Goal: Task Accomplishment & Management: Use online tool/utility

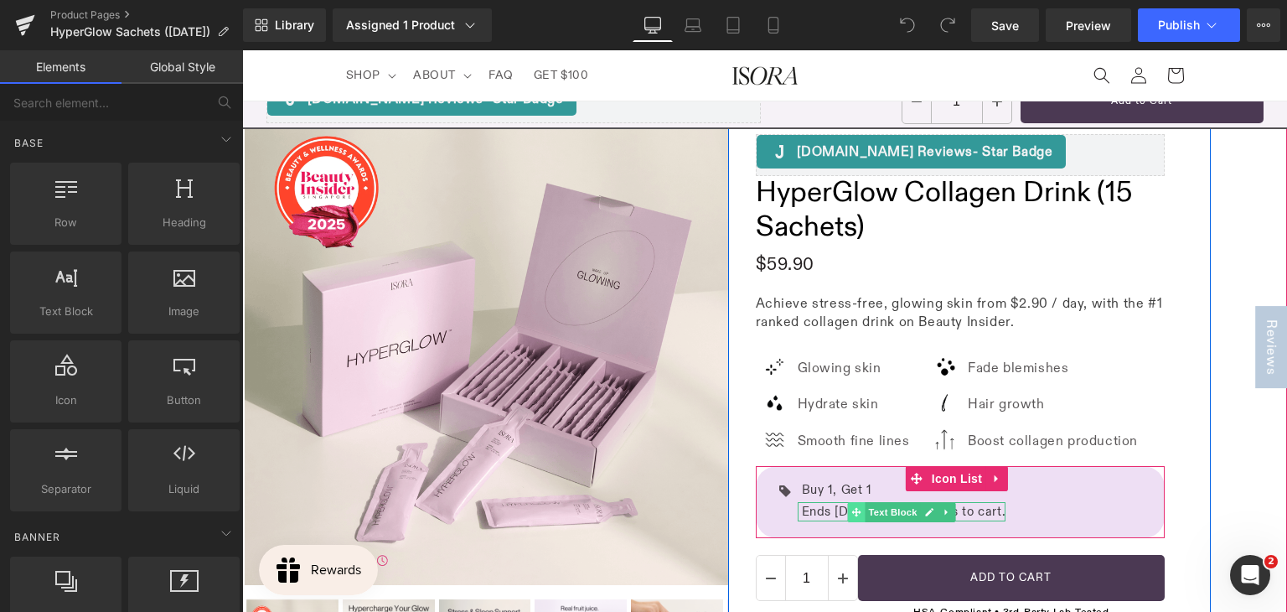
click at [847, 504] on span at bounding box center [856, 512] width 18 height 20
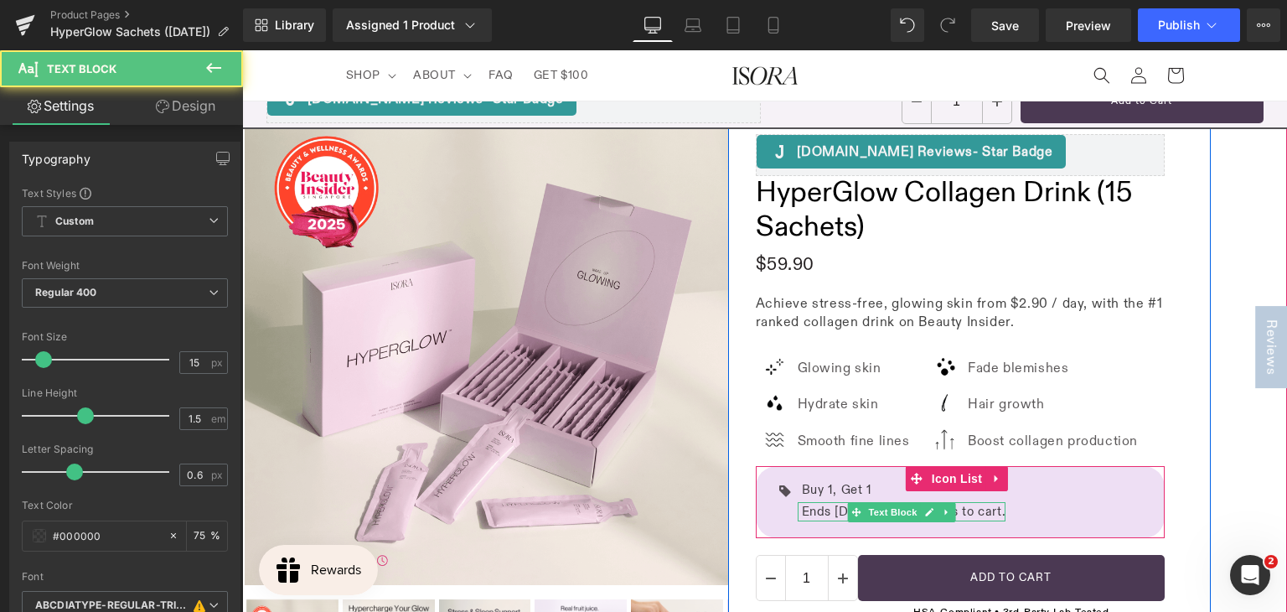
click at [833, 513] on p "Ends 07 Sep. Add 2 items to cart." at bounding box center [904, 511] width 204 height 19
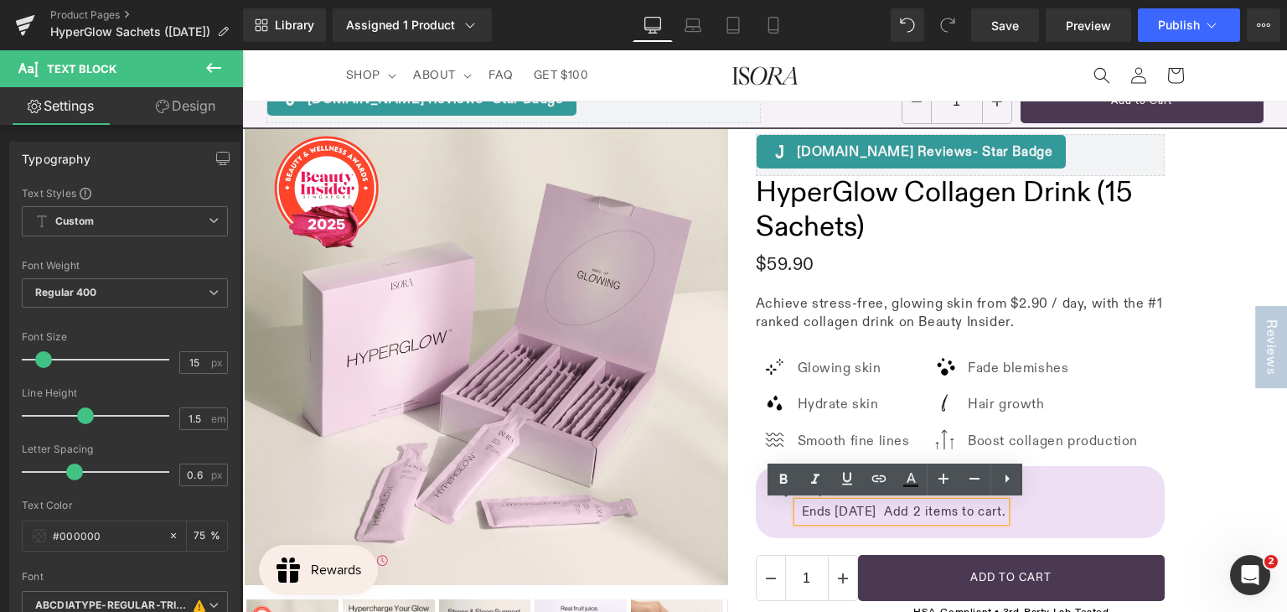
click at [841, 507] on p "Ends 07 Sep. Add 2 items to cart." at bounding box center [904, 511] width 204 height 19
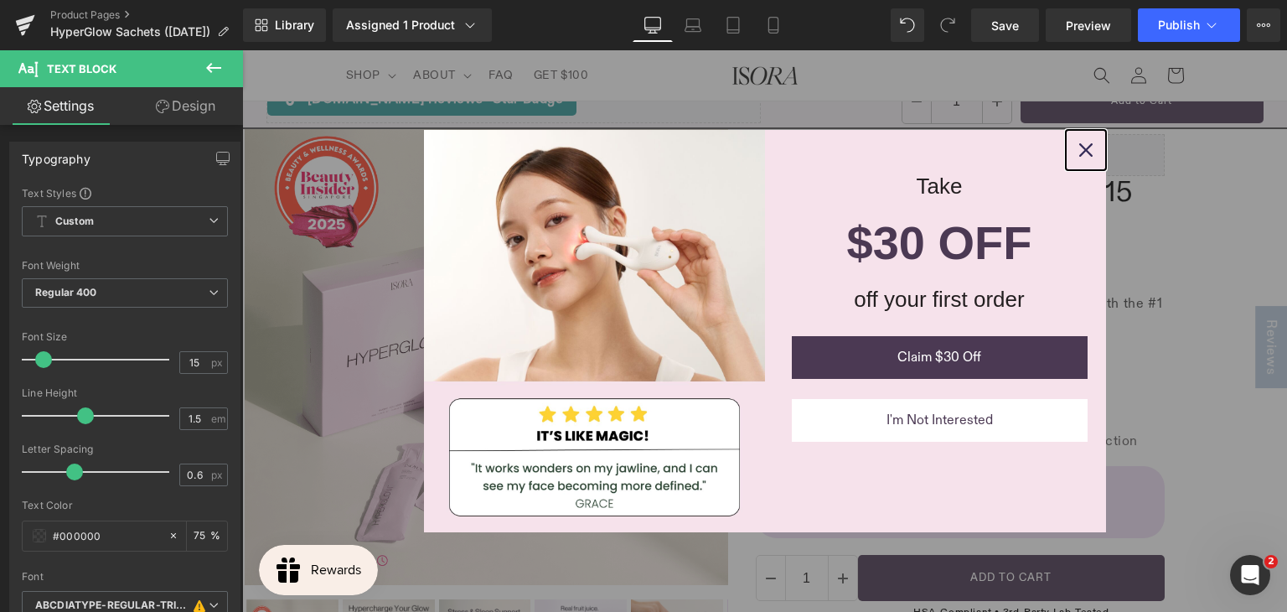
click at [1079, 146] on icon "close icon" at bounding box center [1085, 149] width 13 height 13
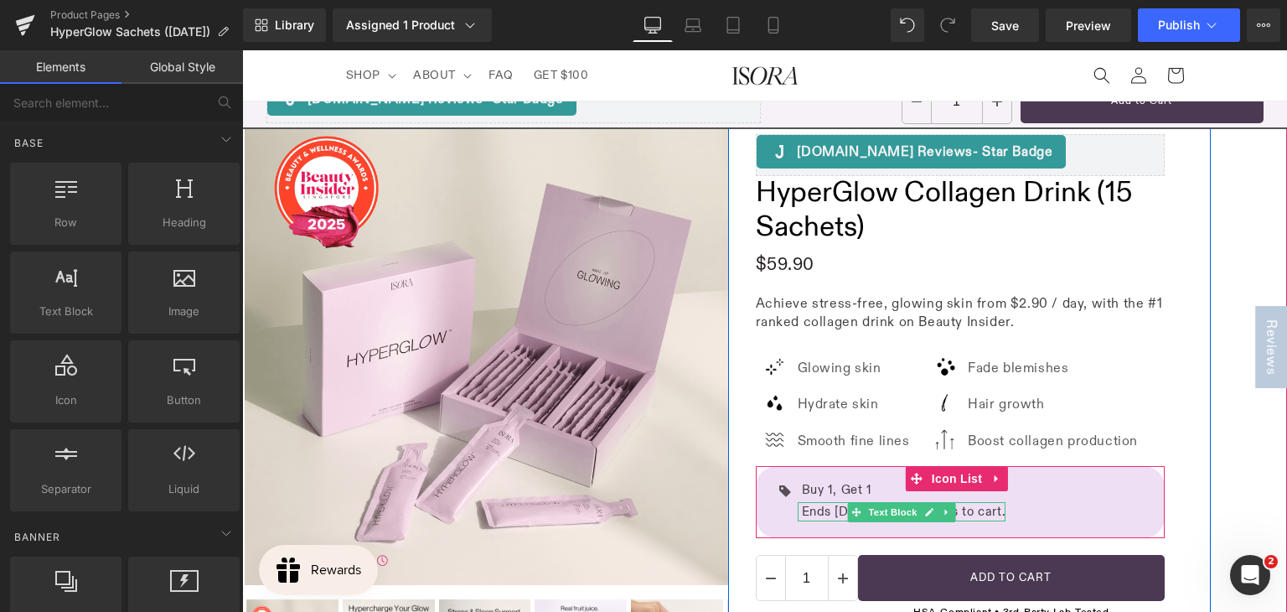
click at [825, 508] on p "Ends 07 Sep. Add 2 items to cart." at bounding box center [904, 511] width 204 height 19
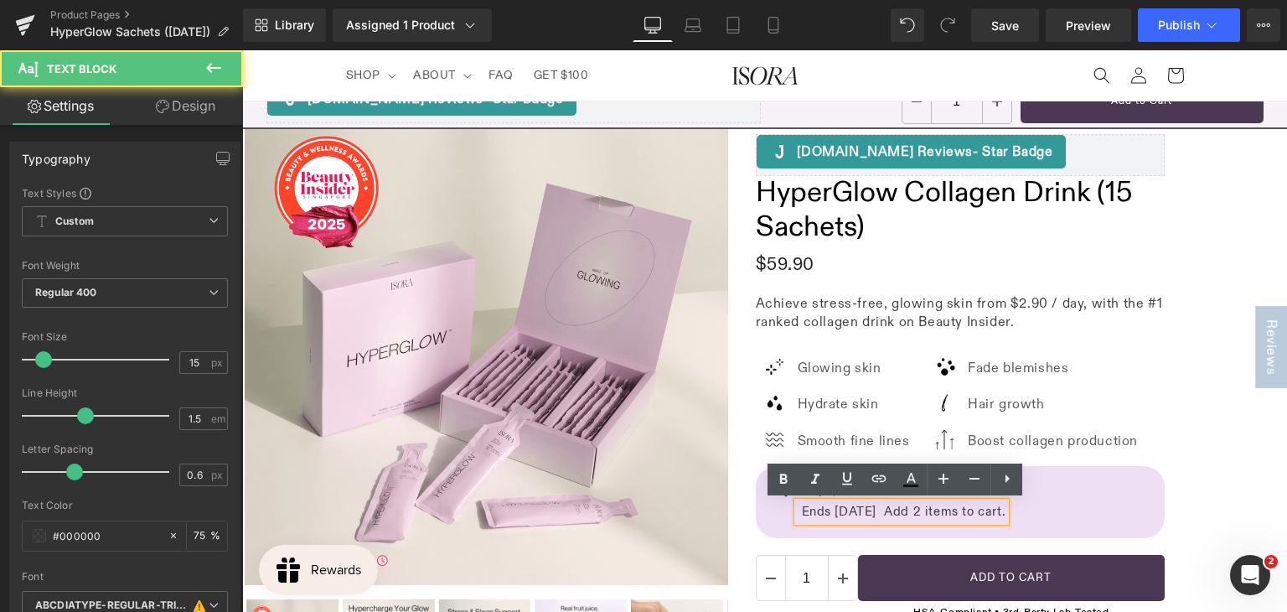
click at [841, 510] on p "Ends 07 Sep. Add 2 items to cart." at bounding box center [904, 511] width 204 height 19
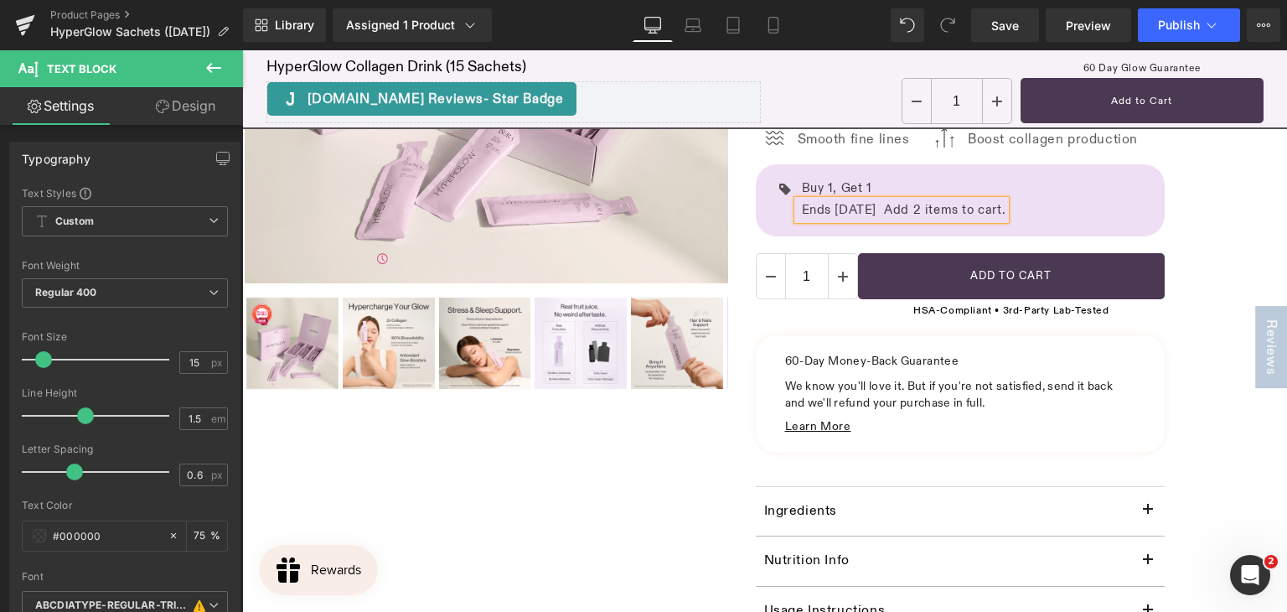
scroll to position [335, 0]
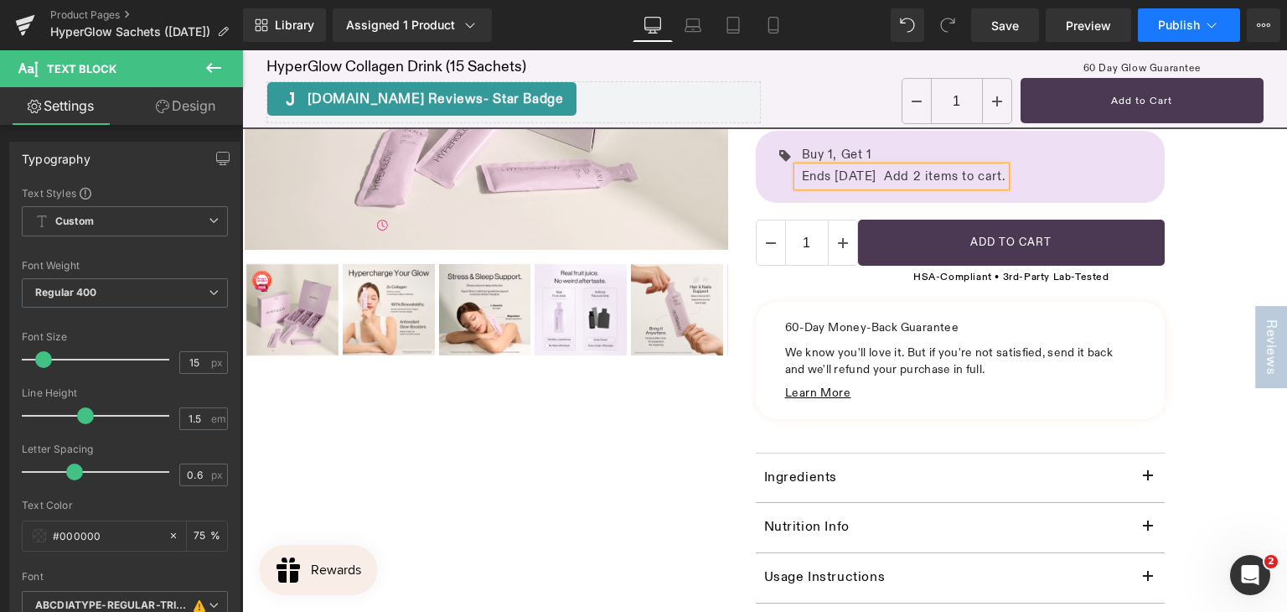
click at [1182, 16] on button "Publish" at bounding box center [1189, 25] width 102 height 34
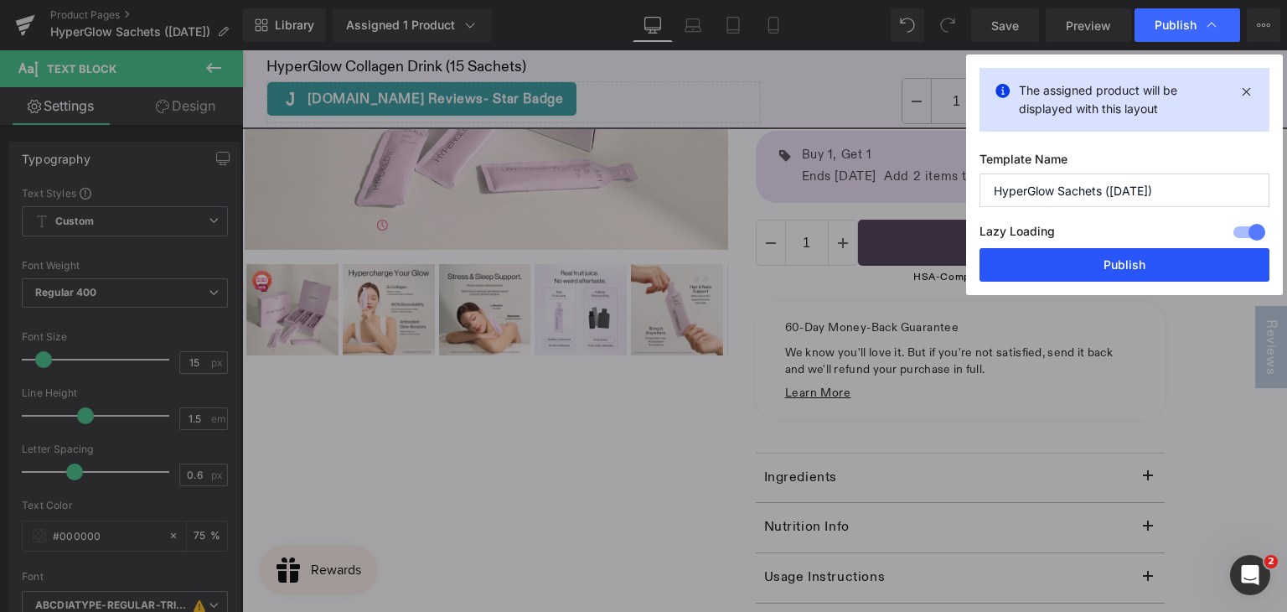
drag, startPoint x: 869, startPoint y: 209, endPoint x: 1125, endPoint y: 264, distance: 261.3
click at [1125, 264] on button "Publish" at bounding box center [1125, 265] width 290 height 34
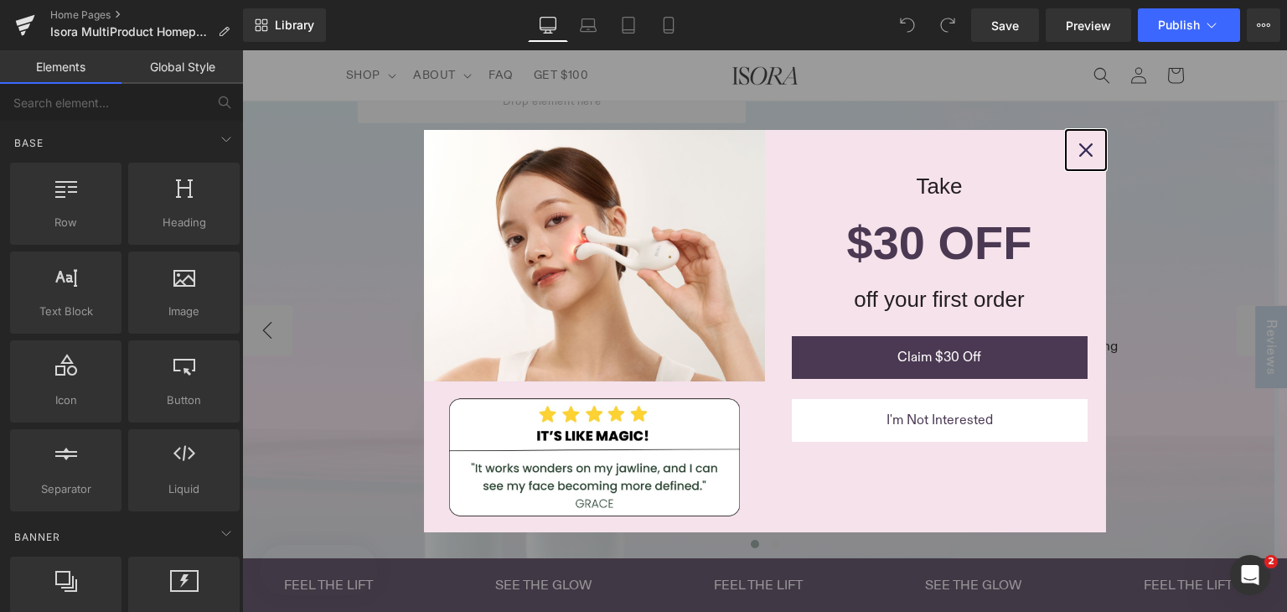
click at [1079, 147] on icon "close icon" at bounding box center [1085, 149] width 13 height 13
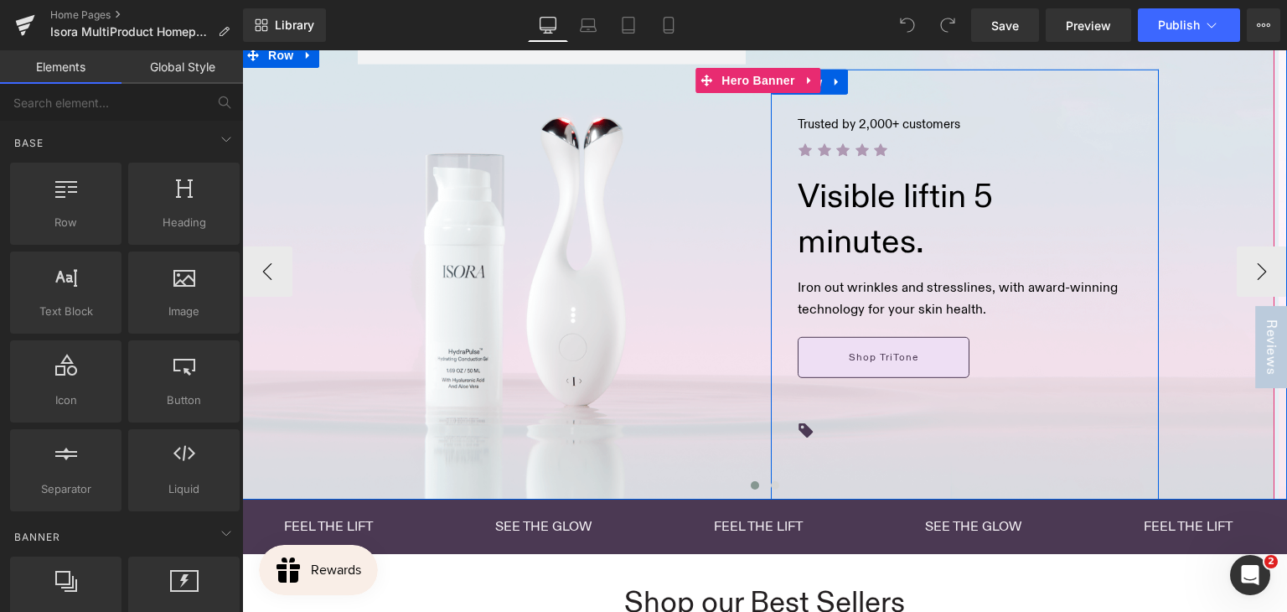
scroll to position [84, 0]
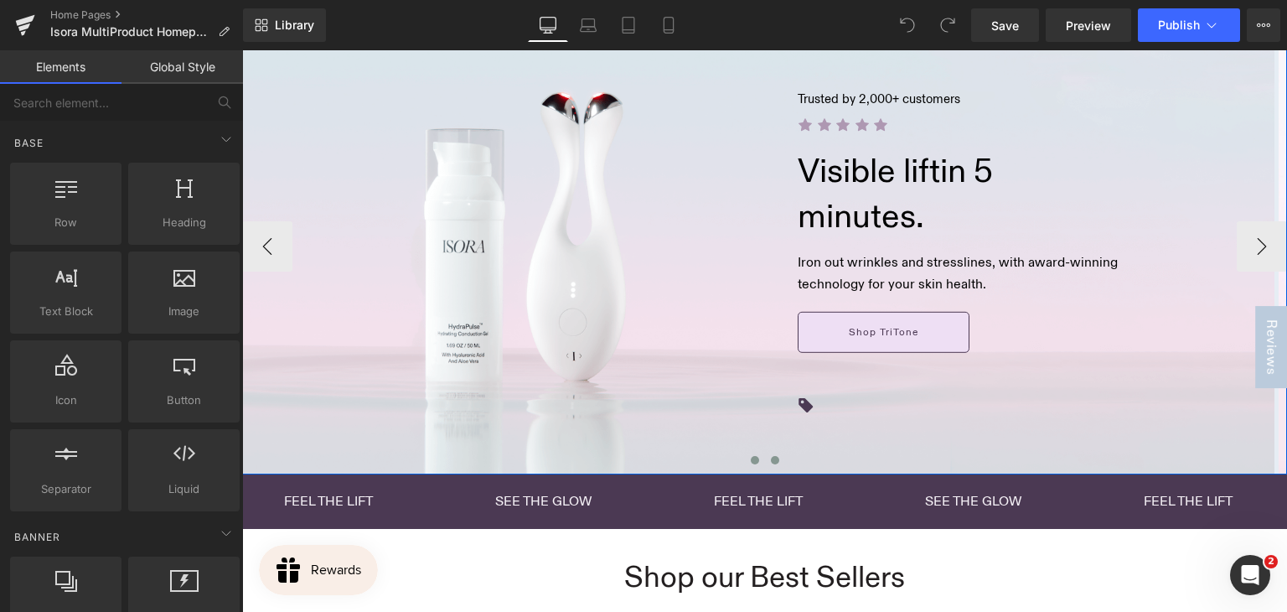
drag, startPoint x: 769, startPoint y: 459, endPoint x: 705, endPoint y: 446, distance: 65.9
click at [771, 459] on span at bounding box center [775, 460] width 8 height 8
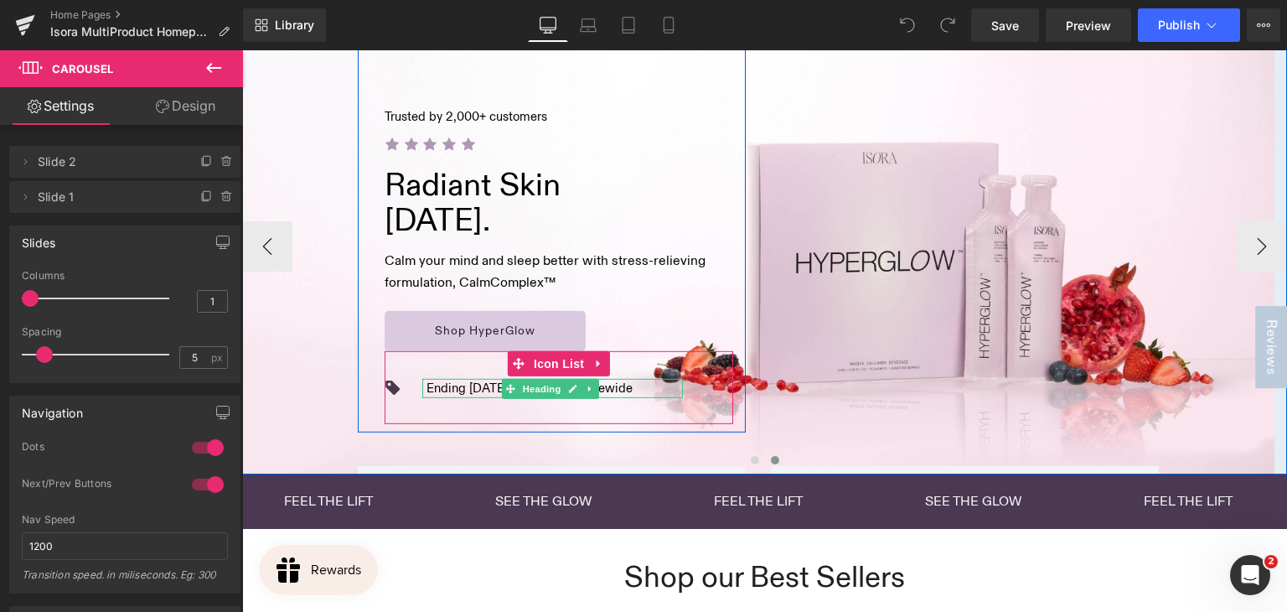
click at [463, 383] on h1 "Ending 07 Sep: Buy 1, Get 1 Sitewide" at bounding box center [530, 388] width 206 height 19
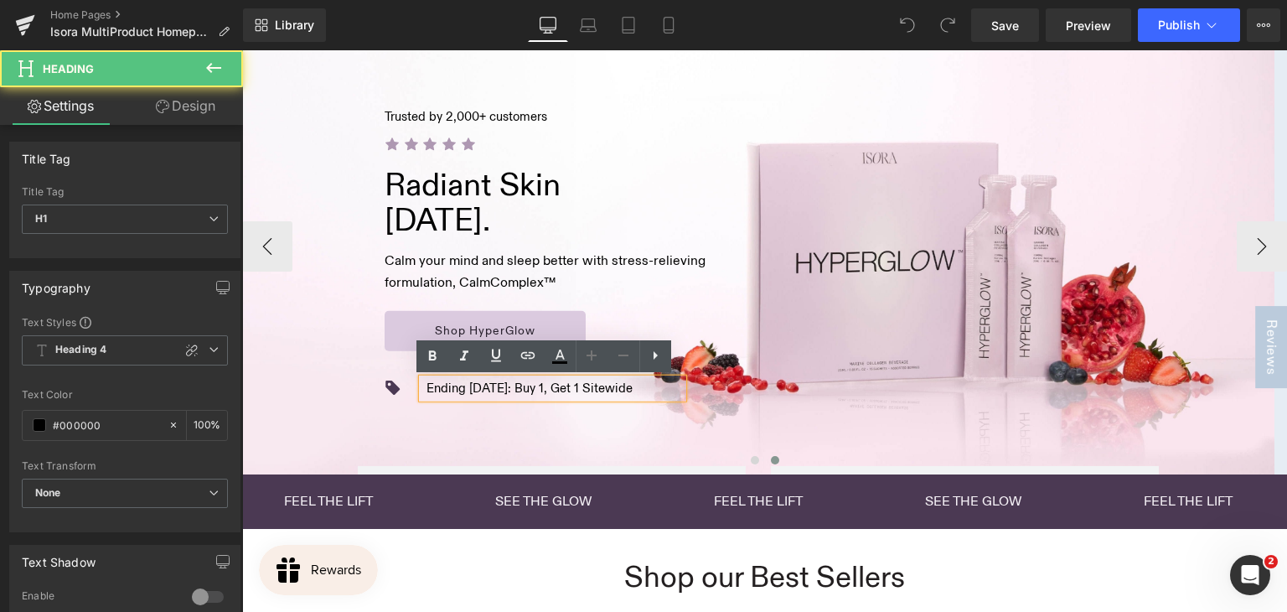
click at [473, 387] on h1 "Ending 07 Sep: Buy 1, Get 1 Sitewide" at bounding box center [530, 388] width 206 height 19
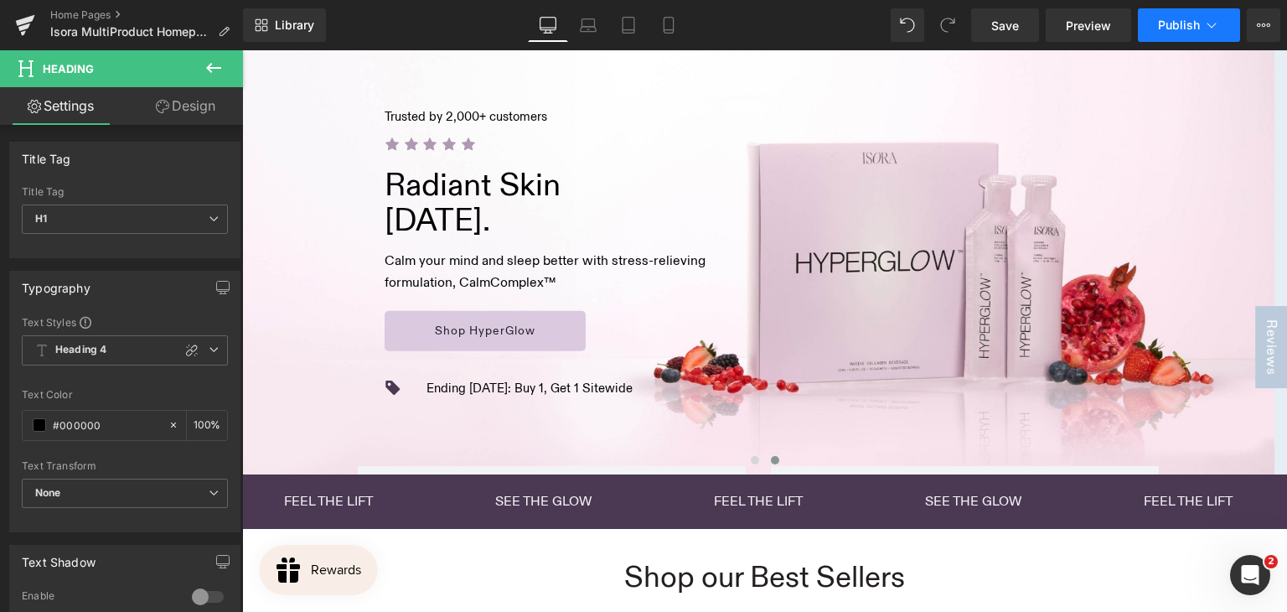
click at [1173, 25] on span "Publish" at bounding box center [1179, 24] width 42 height 13
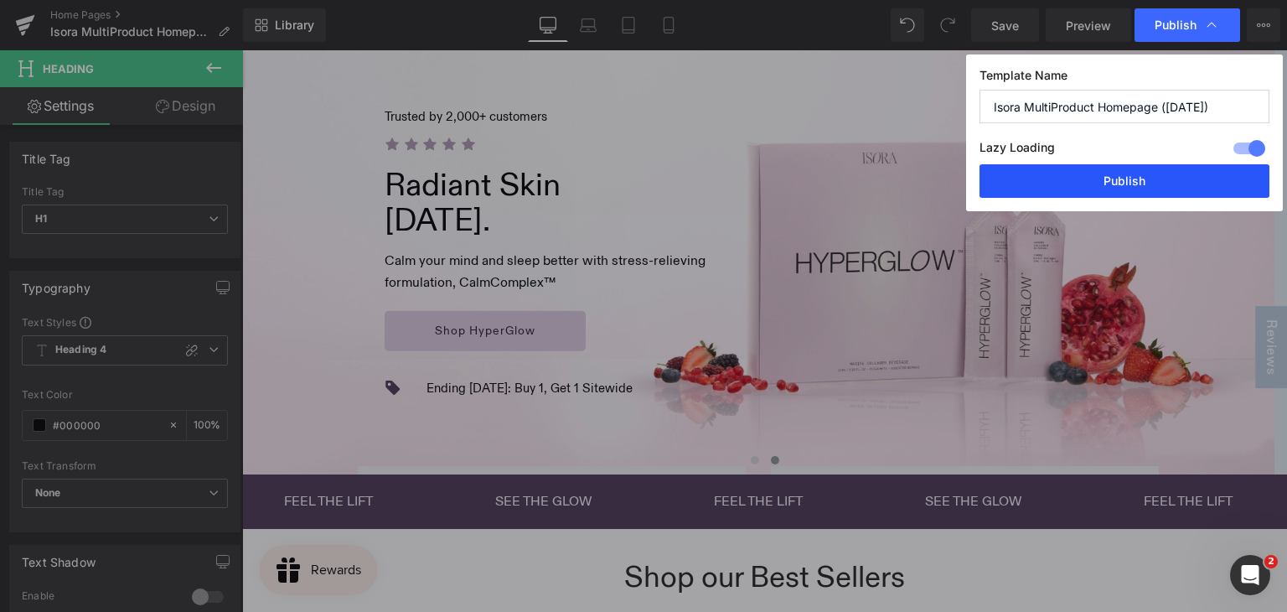
drag, startPoint x: 1107, startPoint y: 182, endPoint x: 864, endPoint y: 132, distance: 248.2
click at [1107, 182] on button "Publish" at bounding box center [1125, 181] width 290 height 34
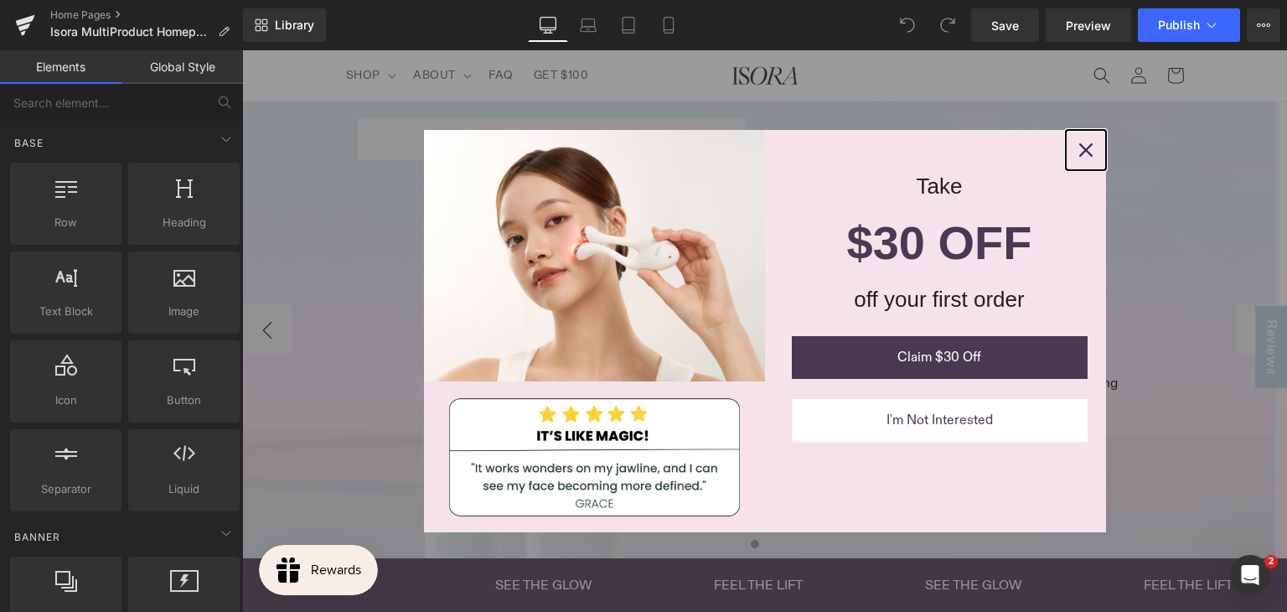
click at [1080, 146] on icon "close icon" at bounding box center [1085, 149] width 13 height 13
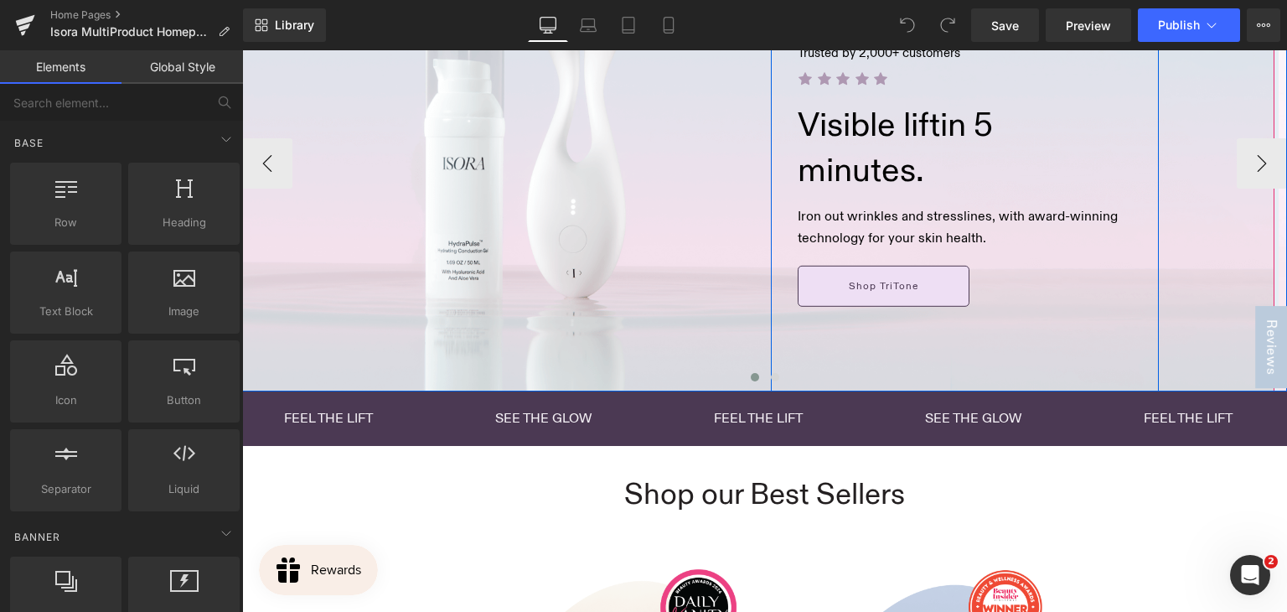
scroll to position [168, 0]
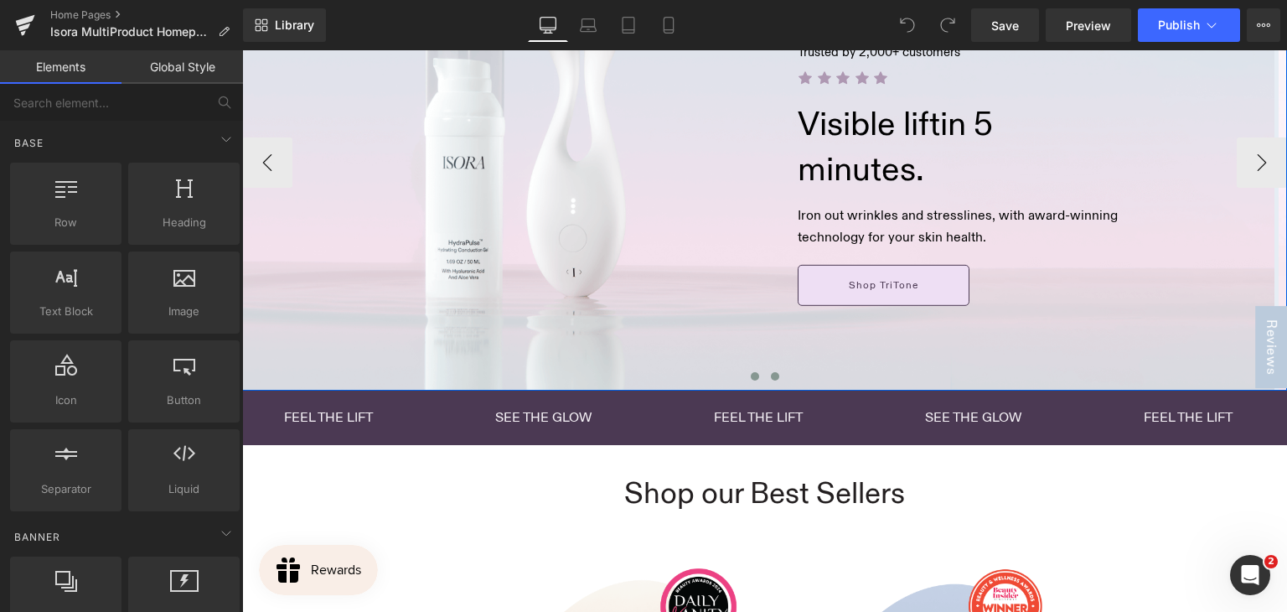
click at [771, 378] on span at bounding box center [775, 376] width 8 height 8
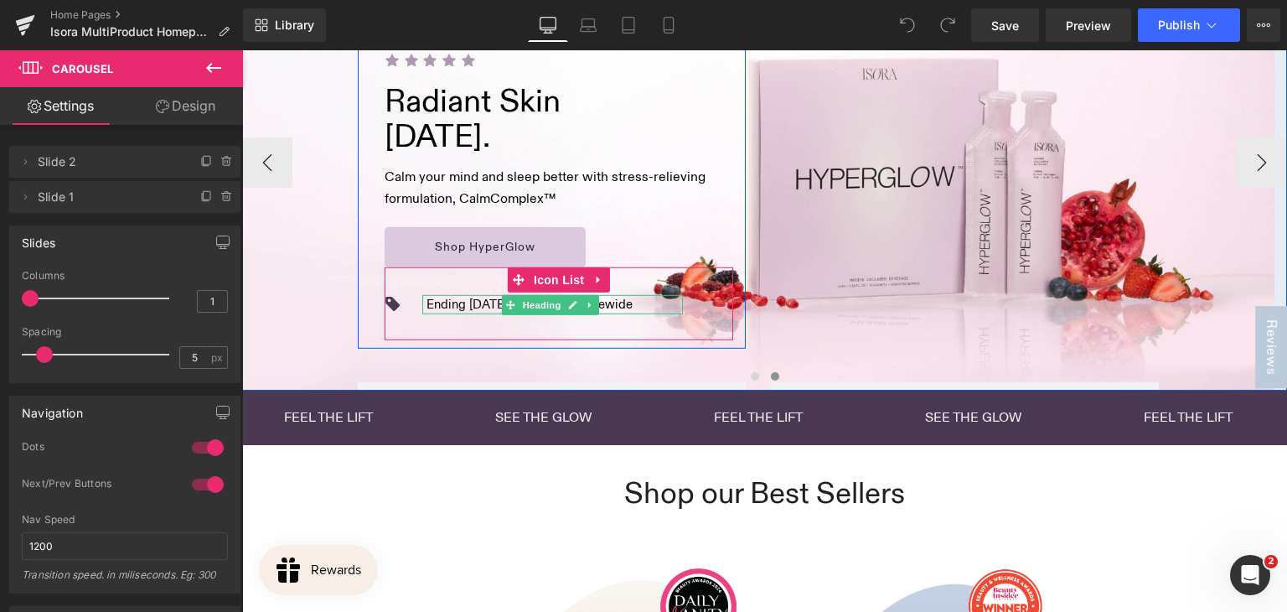
click at [462, 304] on h1 "Ending [DATE]: Buy 1, Get 1 Sitewide" at bounding box center [530, 304] width 206 height 19
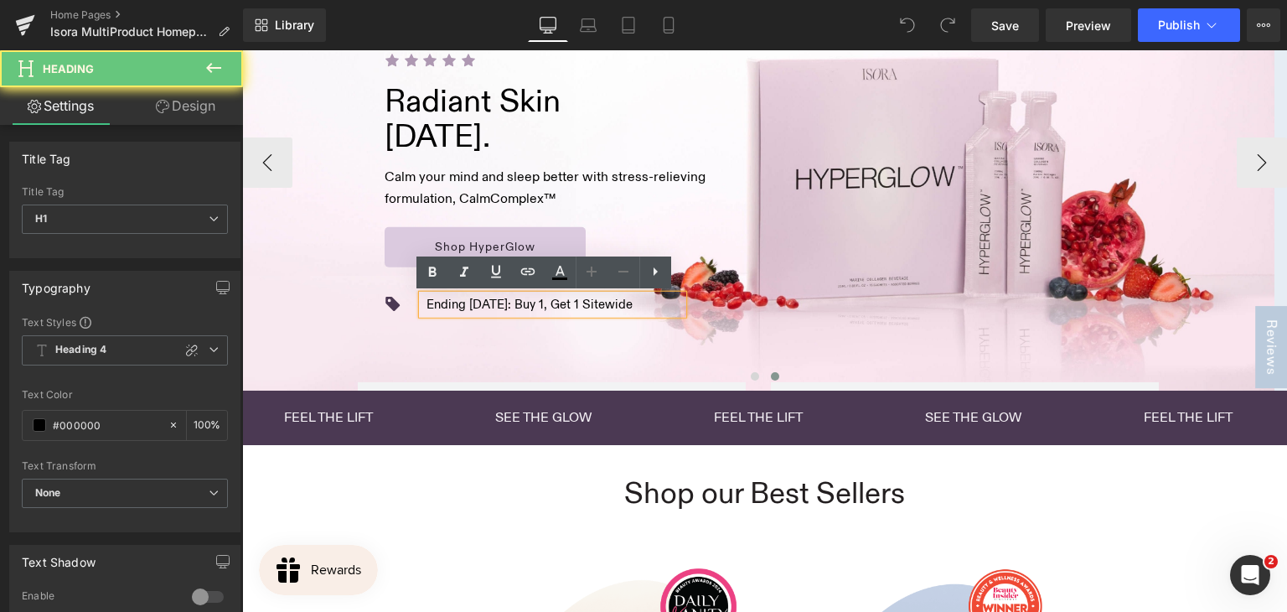
click at [472, 303] on h1 "Ending [DATE]: Buy 1, Get 1 Sitewide" at bounding box center [530, 304] width 206 height 19
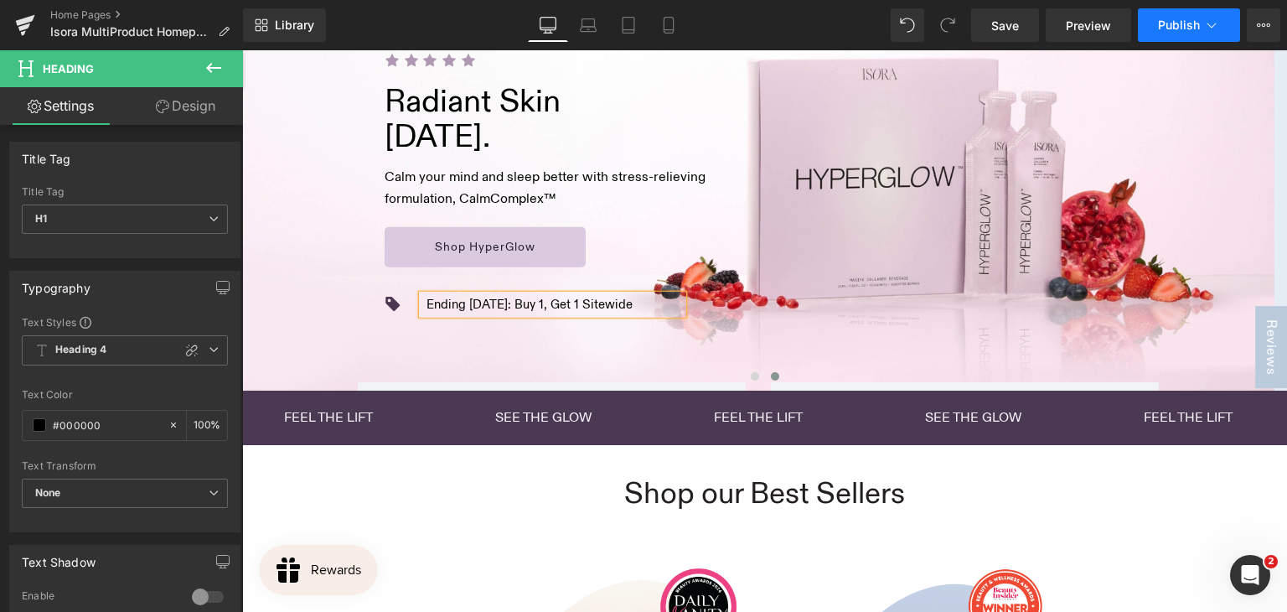
click at [1182, 35] on button "Publish" at bounding box center [1189, 25] width 102 height 34
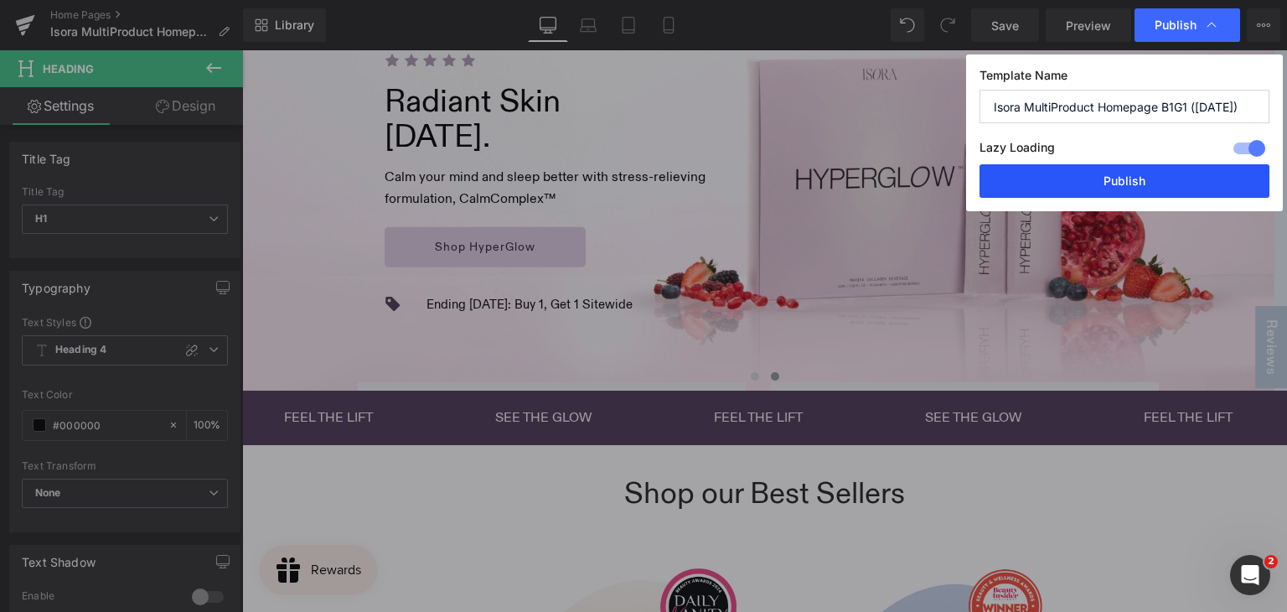
click at [1080, 178] on button "Publish" at bounding box center [1125, 181] width 290 height 34
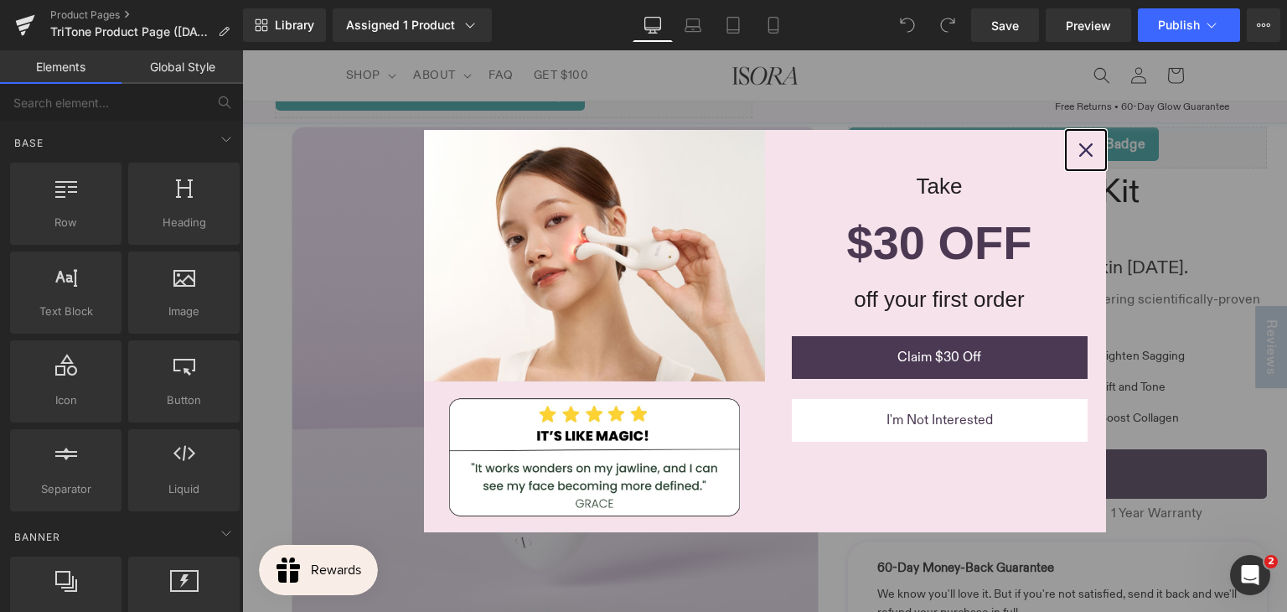
click at [1079, 153] on icon "close icon" at bounding box center [1085, 149] width 13 height 13
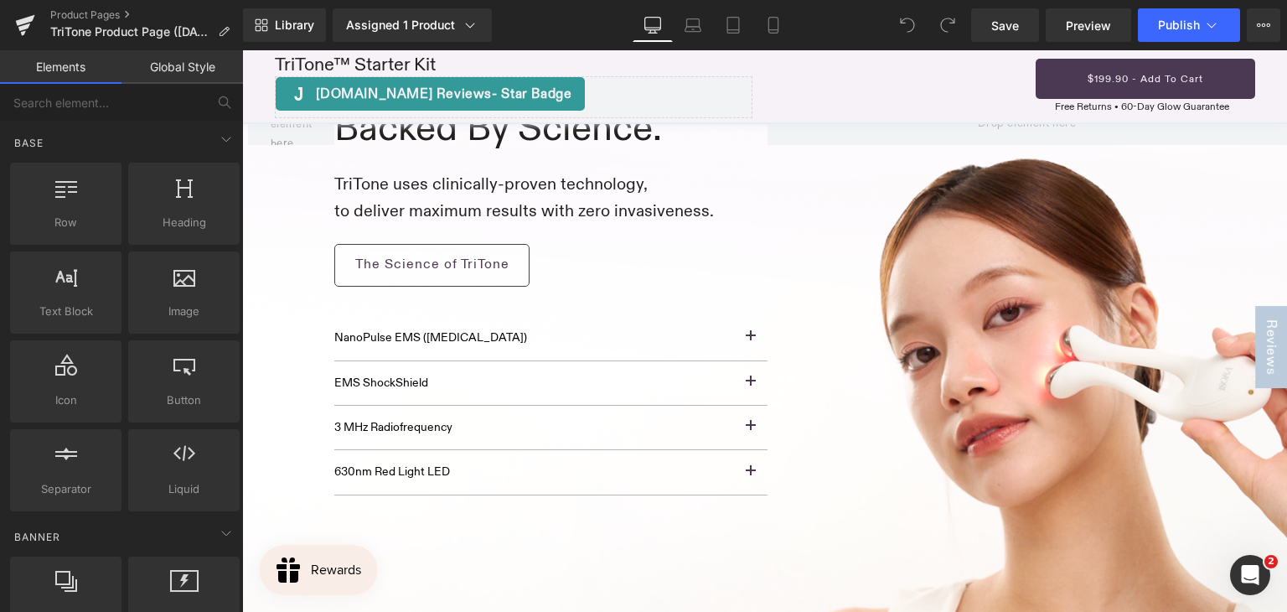
scroll to position [2598, 0]
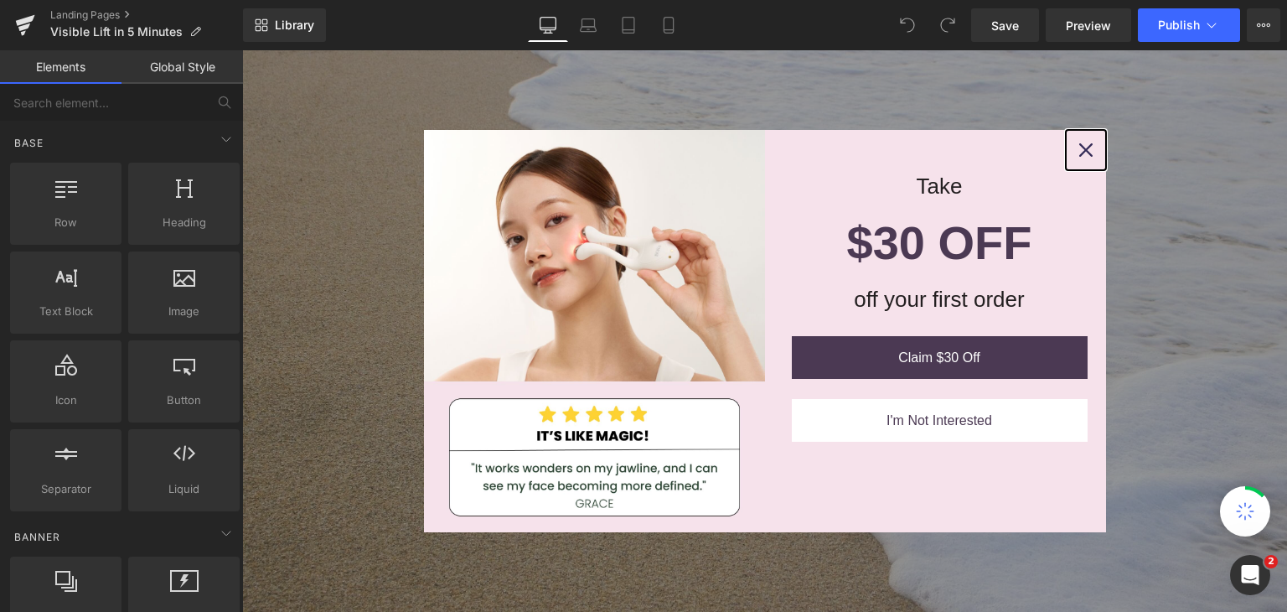
click at [1076, 142] on div "Close" at bounding box center [1086, 150] width 27 height 27
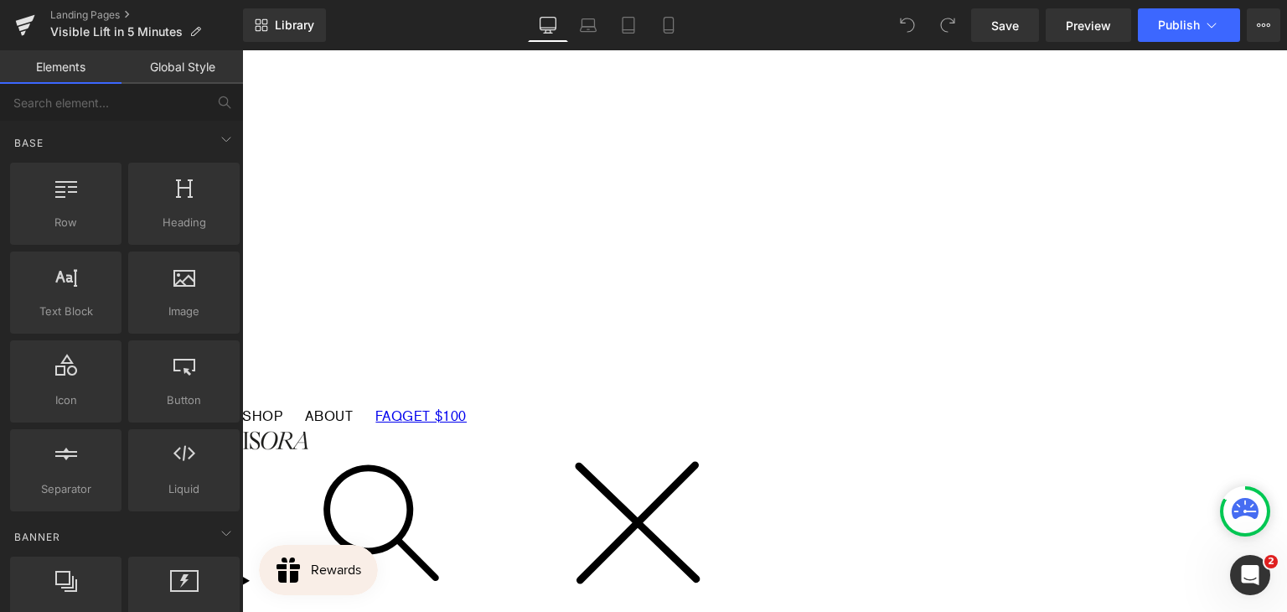
scroll to position [1089, 0]
